Goal: Task Accomplishment & Management: Manage account settings

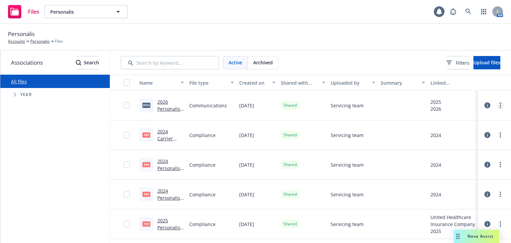
click at [500, 104] on icon "more" at bounding box center [500, 105] width 1 height 5
click at [481, 90] on button "button" at bounding box center [494, 83] width 33 height 16
click at [497, 104] on link "more" at bounding box center [501, 105] width 8 height 8
click at [448, 159] on link "Edit" at bounding box center [467, 158] width 66 height 13
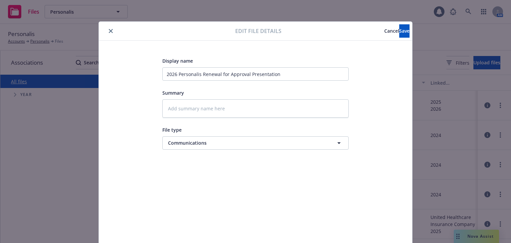
click at [109, 31] on icon "close" at bounding box center [111, 31] width 4 height 4
type textarea "x"
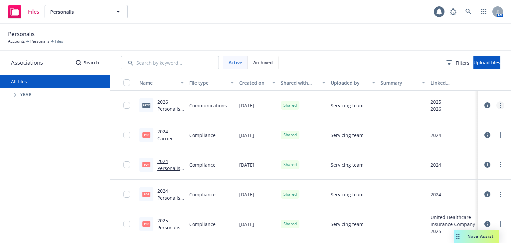
click at [498, 104] on link "more" at bounding box center [501, 105] width 8 height 8
click at [473, 120] on link "Unshare with client" at bounding box center [467, 118] width 66 height 13
click at [497, 106] on link "more" at bounding box center [501, 105] width 8 height 8
click at [454, 134] on link "Archive" at bounding box center [467, 131] width 66 height 13
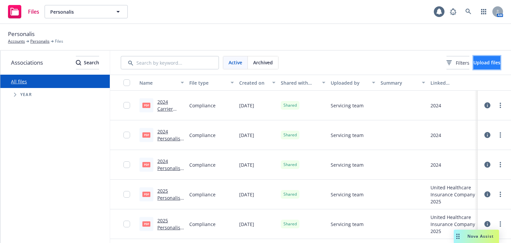
click at [483, 60] on span "Upload files" at bounding box center [487, 62] width 27 height 6
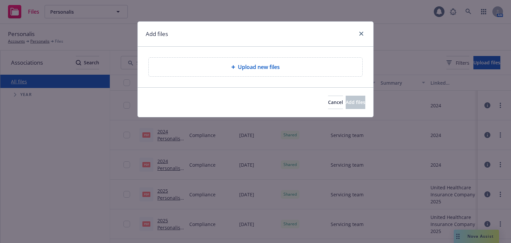
click at [260, 67] on span "Upload new files" at bounding box center [259, 67] width 42 height 8
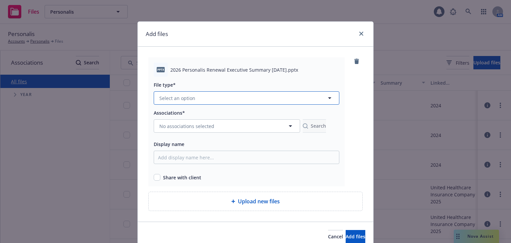
click at [196, 99] on button "Select an option" at bounding box center [247, 97] width 186 height 13
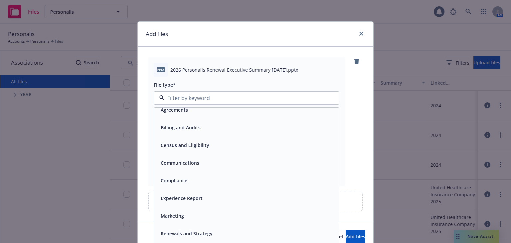
scroll to position [10, 0]
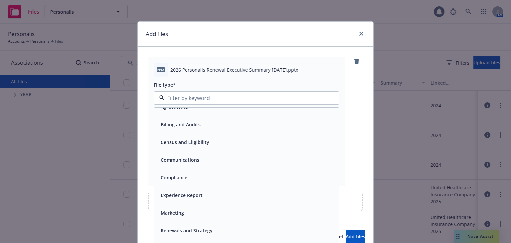
click at [204, 227] on span "Renewals and Strategy" at bounding box center [187, 230] width 52 height 7
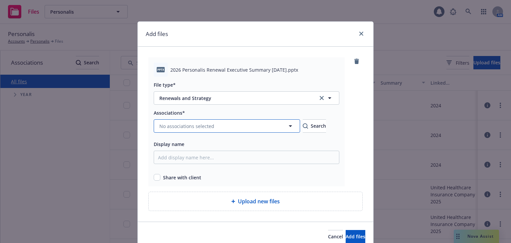
click at [200, 132] on button "No associations selected" at bounding box center [227, 125] width 146 height 13
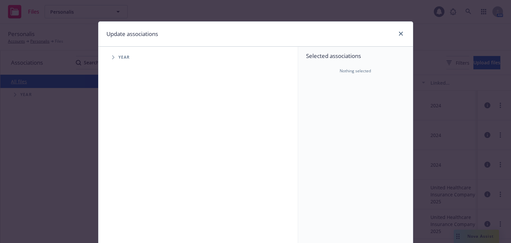
click at [118, 59] on span "Year" at bounding box center [124, 57] width 12 height 4
click at [109, 59] on span "Tree Example" at bounding box center [113, 57] width 11 height 11
click at [128, 150] on input "Tree Example" at bounding box center [130, 148] width 7 height 7
checkbox input "true"
click at [128, 163] on input "Tree Example" at bounding box center [130, 163] width 7 height 7
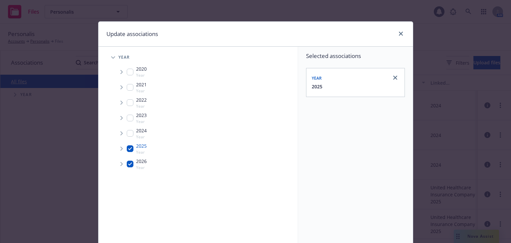
checkbox input "true"
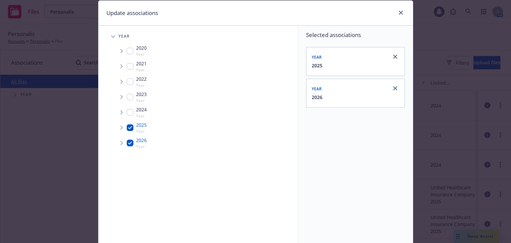
scroll to position [88, 0]
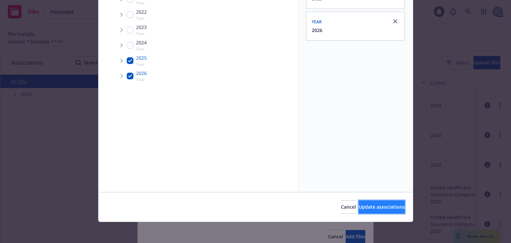
click at [359, 209] on span "Update associations" at bounding box center [382, 206] width 46 height 6
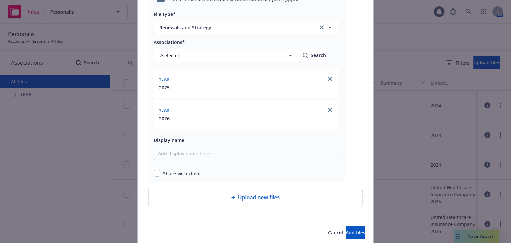
scroll to position [80, 0]
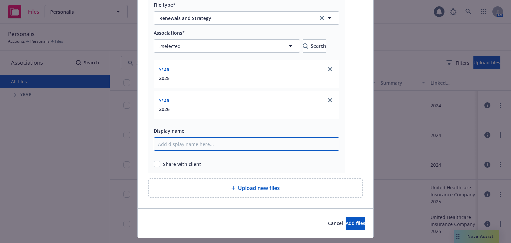
click at [182, 145] on input "Display name" at bounding box center [247, 143] width 186 height 13
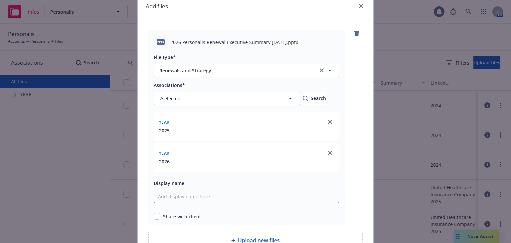
scroll to position [27, 0]
click at [164, 196] on input "Display name" at bounding box center [247, 196] width 186 height 13
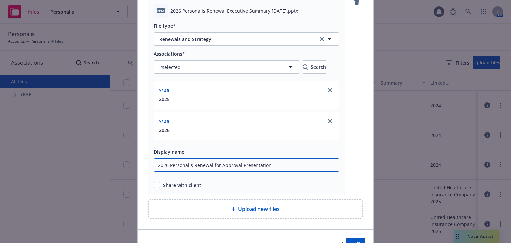
scroll to position [96, 0]
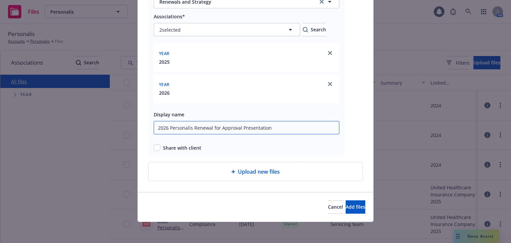
type input "2026 Personalis Renewal for Approval Presentation"
click at [154, 150] on input "checkbox" at bounding box center [157, 147] width 7 height 7
checkbox input "true"
click at [346, 205] on button "Add files" at bounding box center [356, 206] width 20 height 13
